Goal: Information Seeking & Learning: Learn about a topic

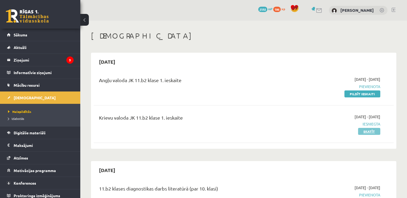
click at [377, 131] on link "Skatīt" at bounding box center [369, 131] width 22 height 7
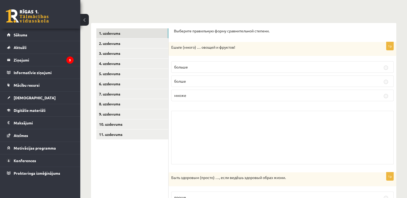
scroll to position [80, 0]
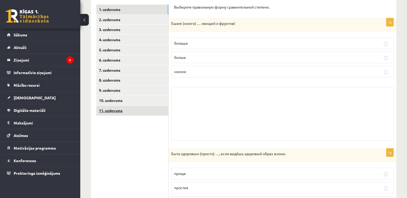
click at [164, 112] on link "11. uzdevums" at bounding box center [132, 111] width 72 height 10
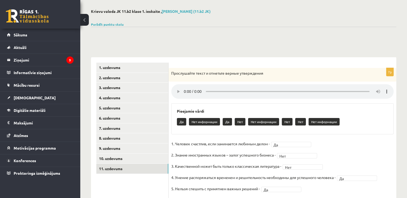
scroll to position [54, 0]
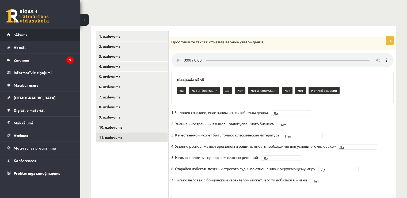
click at [42, 36] on link "Sākums" at bounding box center [40, 35] width 67 height 12
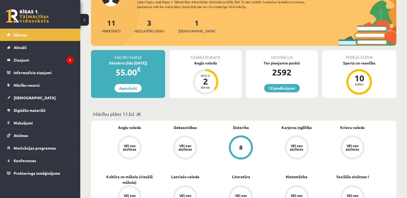
scroll to position [54, 0]
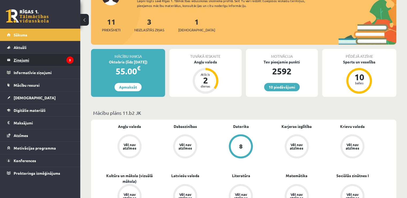
click at [70, 58] on icon "3" at bounding box center [69, 60] width 7 height 7
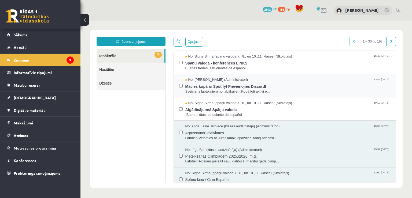
click at [274, 88] on span "Mācies kopā ar Spotify! Pievienojies Discord!" at bounding box center [287, 86] width 205 height 7
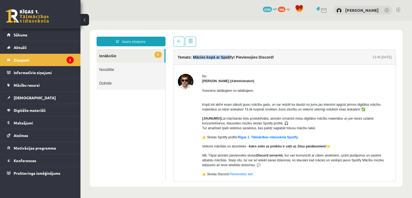
drag, startPoint x: 193, startPoint y: 58, endPoint x: 229, endPoint y: 59, distance: 35.9
click at [229, 59] on h4 "Temats: Mācies kopā ar Spotify! Pievienojies Discord!" at bounding box center [226, 57] width 96 height 4
click at [284, 118] on p "[JAUNUMS!] Lai mācīšanās būtu produktīvāka, aicinām izmantot mūsu digitālos māc…" at bounding box center [296, 123] width 189 height 14
click at [248, 139] on link "Rīgas 1. Tālmācības vidusskola Spotify" at bounding box center [268, 138] width 60 height 4
